Goal: Browse casually: Explore the website without a specific task or goal

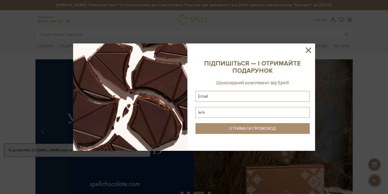
drag, startPoint x: 307, startPoint y: 49, endPoint x: 279, endPoint y: 50, distance: 28.0
click at [307, 49] on icon at bounding box center [307, 50] width 5 height 5
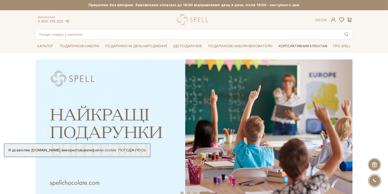
click at [297, 45] on link "Корпоративним клієнтам" at bounding box center [302, 46] width 53 height 9
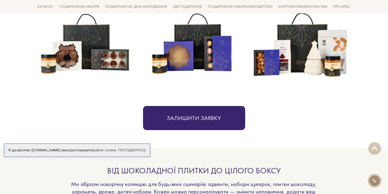
scroll to position [269, 0]
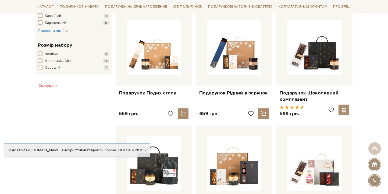
scroll to position [403, 0]
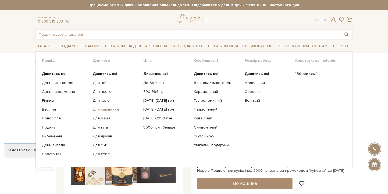
click at [105, 108] on link "Для керівників" at bounding box center [116, 109] width 46 height 5
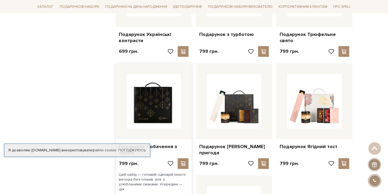
scroll to position [510, 0]
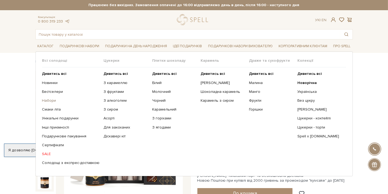
click at [51, 100] on link "Набори" at bounding box center [70, 100] width 57 height 5
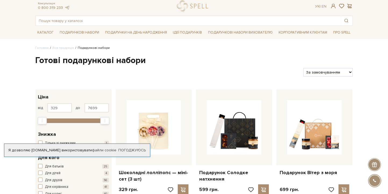
scroll to position [27, 0]
